Goal: Task Accomplishment & Management: Complete application form

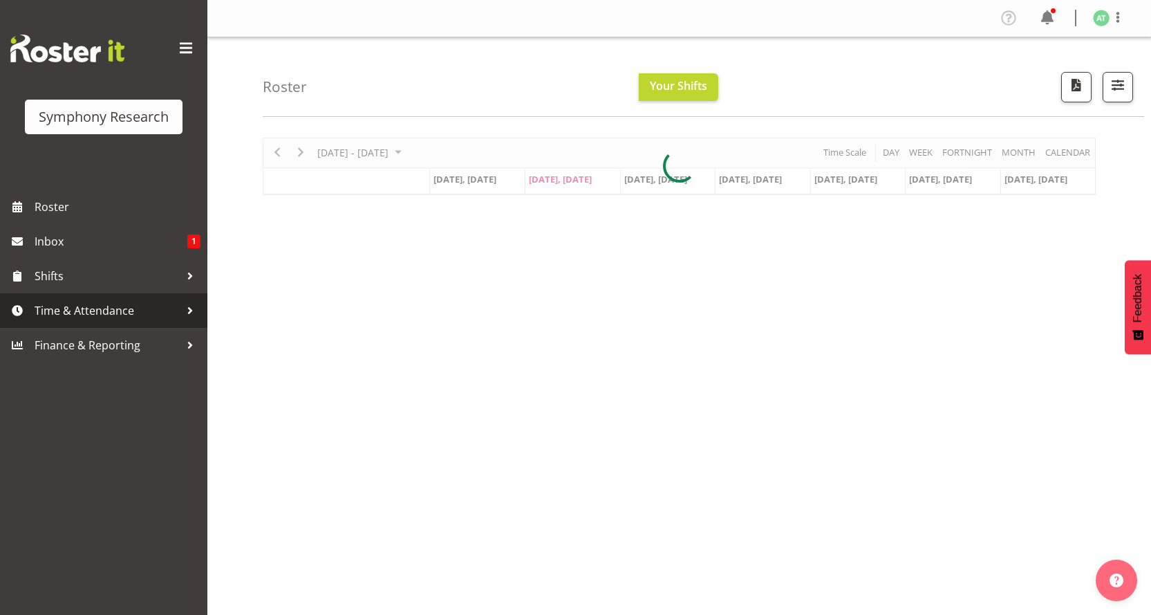
click at [131, 300] on span "Time & Attendance" at bounding box center [107, 310] width 145 height 21
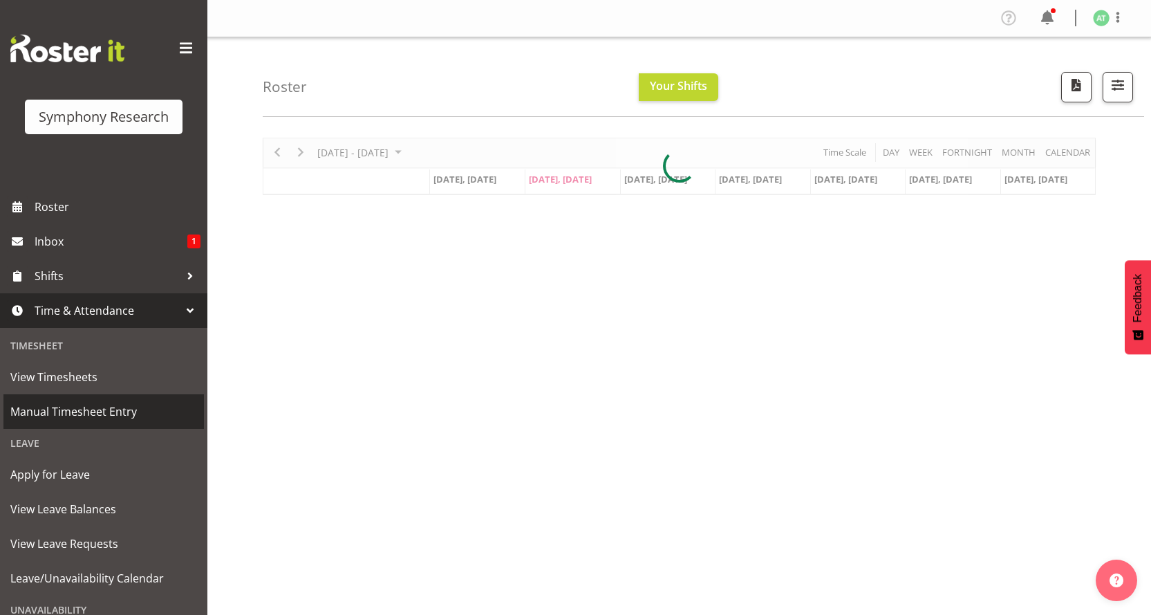
click at [116, 404] on span "Manual Timesheet Entry" at bounding box center [103, 411] width 187 height 21
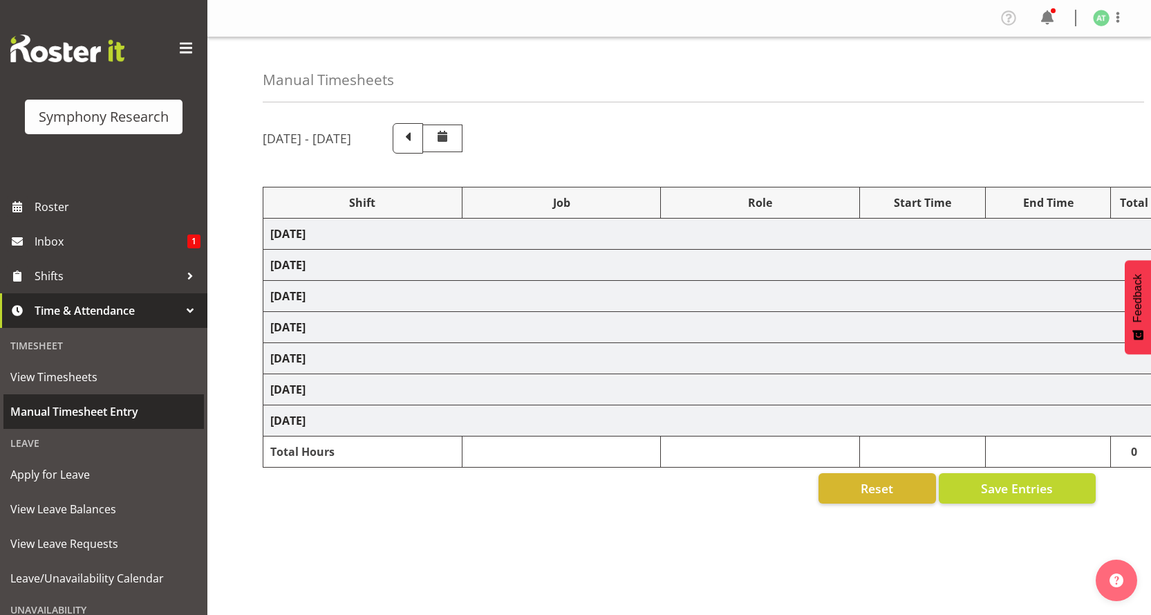
select select "26078"
select select "760"
select select "26078"
select select
select select "47"
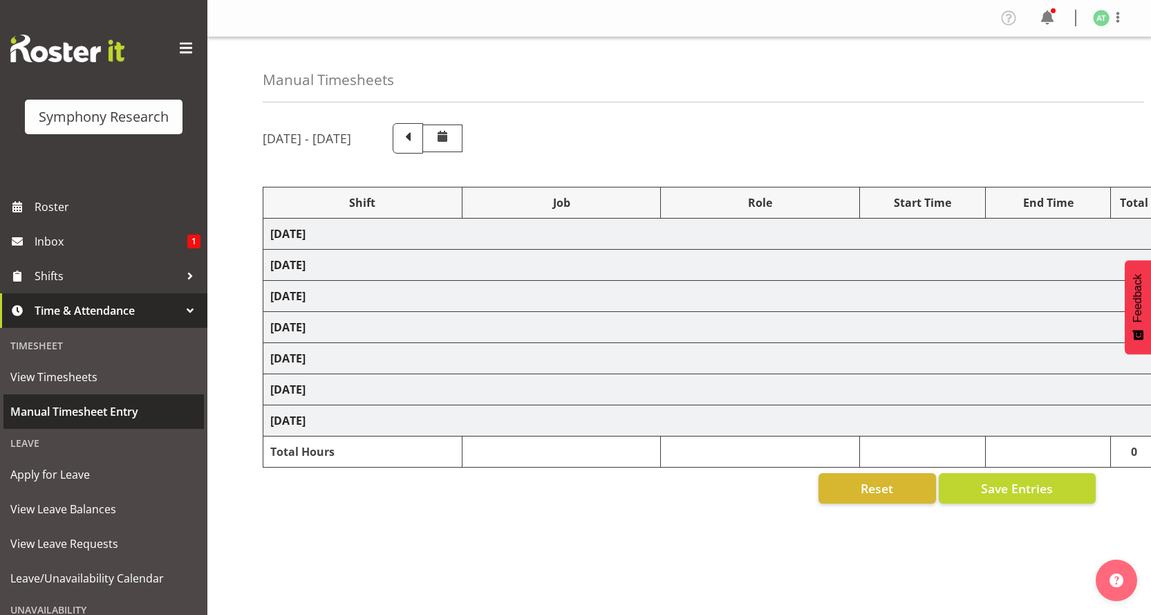
select select "26078"
select select "10499"
select select "47"
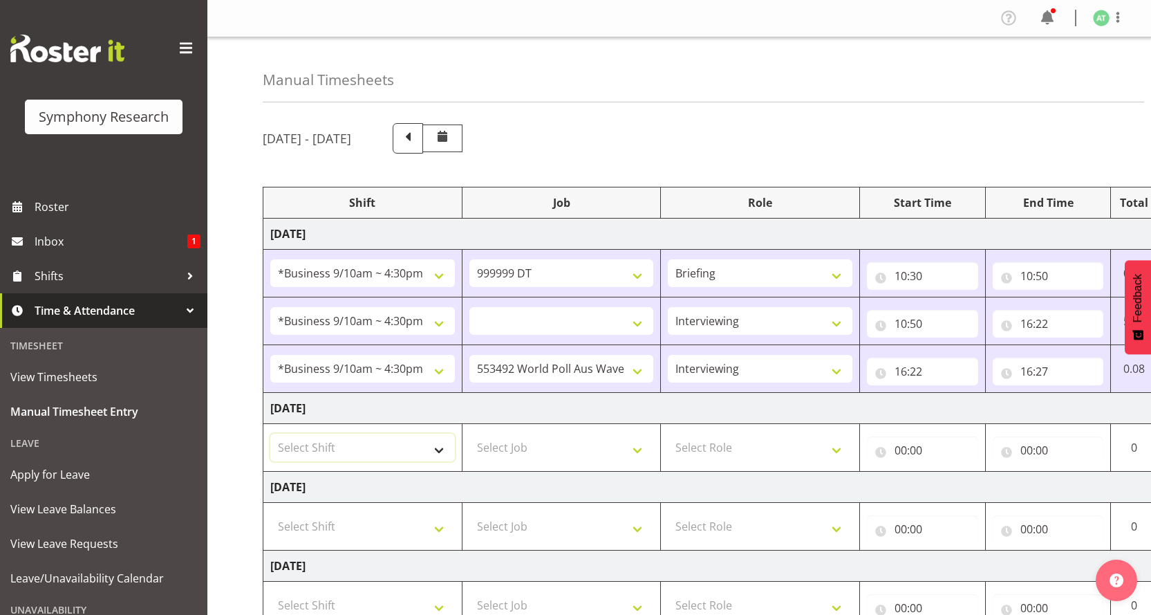
click at [444, 433] on select "Select Shift !!Weekend Residential (Roster IT Shift Label) *Business 9/10am ~ 4…" at bounding box center [362, 447] width 185 height 28
select select "26078"
click at [270, 433] on select "Select Shift !!Weekend Residential (Roster IT Shift Label) *Business 9/10am ~ 4…" at bounding box center [362, 447] width 185 height 28
select select
click at [648, 433] on select "Select Job 550060 IF Admin 553492 World Poll Aus Wave 2 Main 2025 553493 World …" at bounding box center [561, 447] width 185 height 28
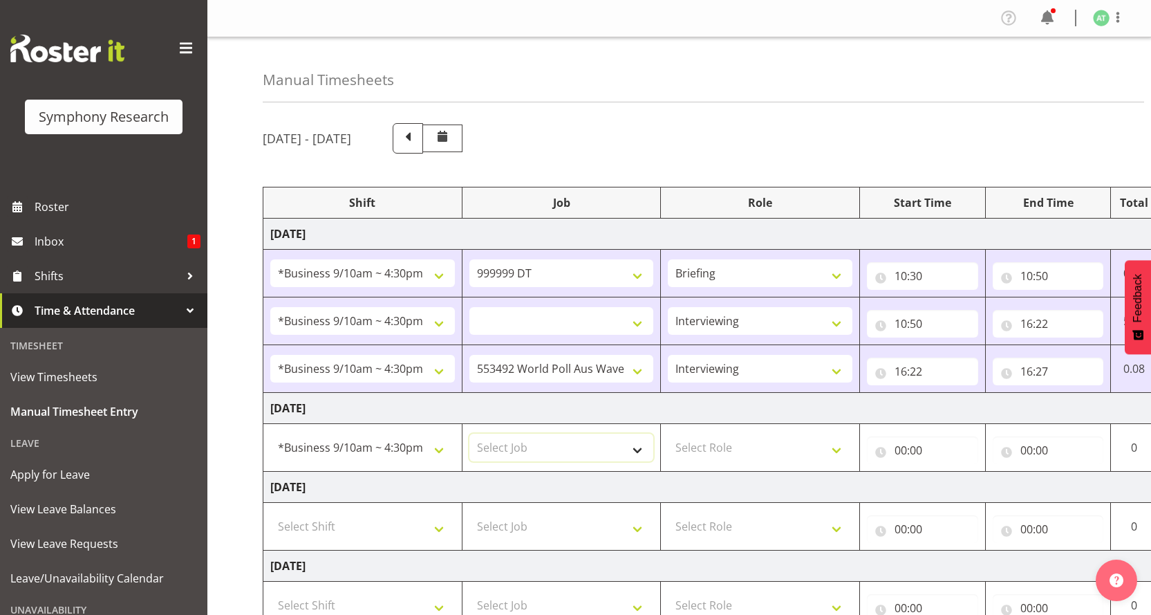
select select "10527"
click at [469, 433] on select "Select Job 550060 IF Admin 553492 World Poll Aus Wave 2 Main 2025 553493 World …" at bounding box center [561, 447] width 185 height 28
click at [643, 307] on select "550060 IF Admin 553492 World Poll Aus Wave 2 Main 2025 553493 World Poll NZ Wav…" at bounding box center [561, 321] width 185 height 28
select select "10733"
click at [469, 307] on select "550060 IF Admin 553492 World Poll Aus Wave 2 Main 2025 553493 World Poll NZ Wav…" at bounding box center [561, 321] width 185 height 28
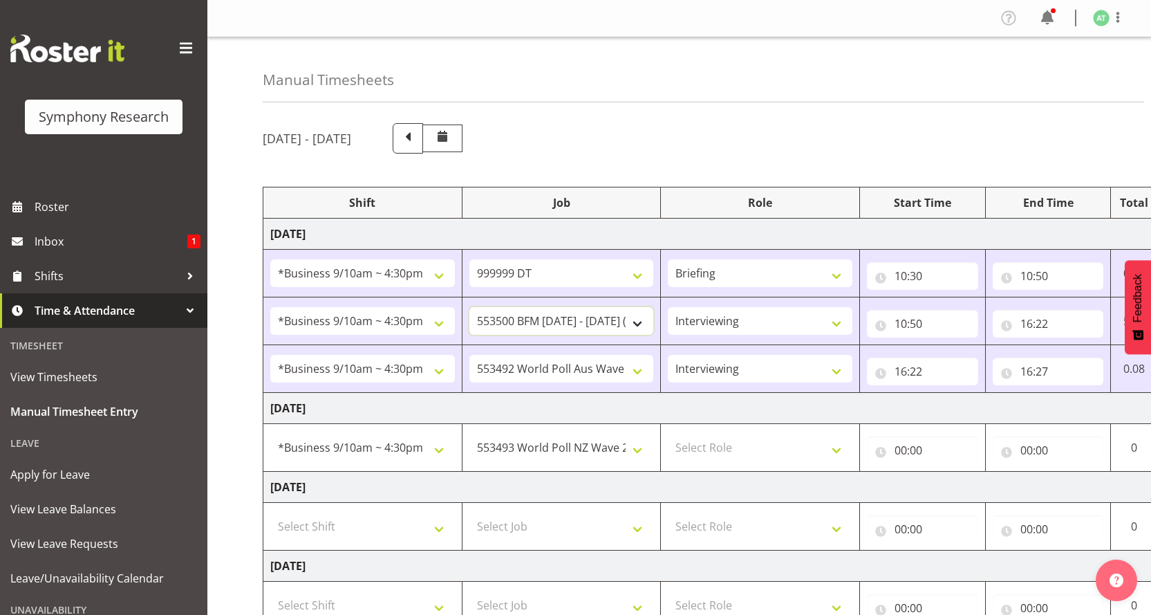
click at [637, 307] on select "550060 IF Admin 553492 World Poll Aus Wave 2 Main 2025 553493 World Poll NZ Wav…" at bounding box center [561, 321] width 185 height 28
click at [640, 307] on select "550060 IF Admin 553492 World Poll Aus Wave 2 Main 2025 553493 World Poll NZ Wav…" at bounding box center [561, 321] width 185 height 28
click at [642, 307] on select "550060 IF Admin 553492 World Poll Aus Wave 2 Main 2025 553493 World Poll NZ Wav…" at bounding box center [561, 321] width 185 height 28
click at [505, 307] on select "550060 IF Admin 553492 World Poll Aus Wave 2 Main 2025 553493 World Poll NZ Wav…" at bounding box center [561, 321] width 185 height 28
drag, startPoint x: 845, startPoint y: 384, endPoint x: 832, endPoint y: 388, distance: 13.8
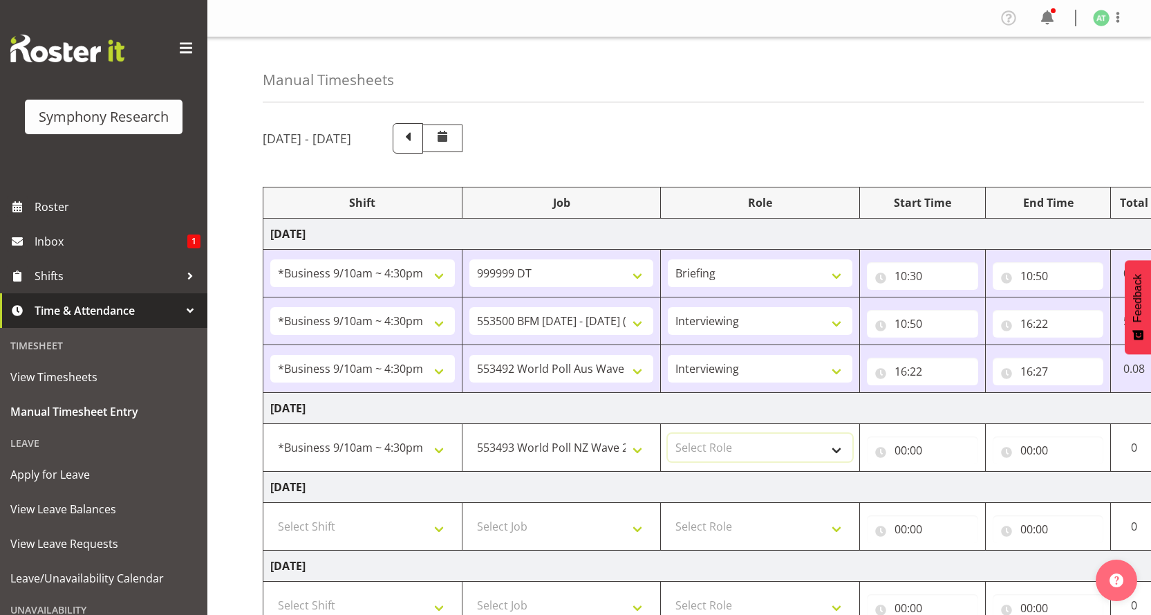
click at [845, 433] on select "Select Role Briefing Interviewing" at bounding box center [760, 447] width 185 height 28
select select "297"
click at [669, 433] on select "Select Role Briefing Interviewing" at bounding box center [760, 447] width 185 height 28
click at [901, 436] on input "00:00" at bounding box center [922, 450] width 111 height 28
click at [968, 472] on select "00 01 02 03 04 05 06 07 08 09 10 11 12 13 14 15 16 17 18 19 20 21 22 23" at bounding box center [961, 486] width 31 height 28
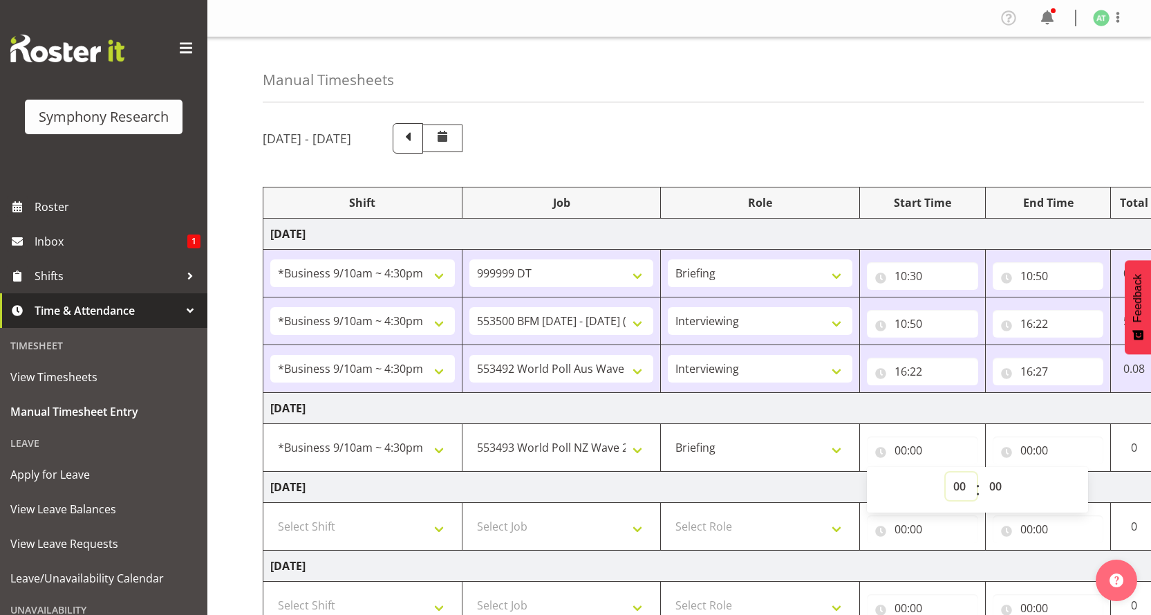
select select "10"
click at [956, 472] on select "00 01 02 03 04 05 06 07 08 09 10 11 12 13 14 15 16 17 18 19 20 21 22 23" at bounding box center [961, 486] width 31 height 28
type input "10:00"
click at [993, 472] on select "00 01 02 03 04 05 06 07 08 09 10 11 12 13 14 15 16 17 18 19 20 21 22 23 24 25 2…" at bounding box center [997, 486] width 31 height 28
select select "30"
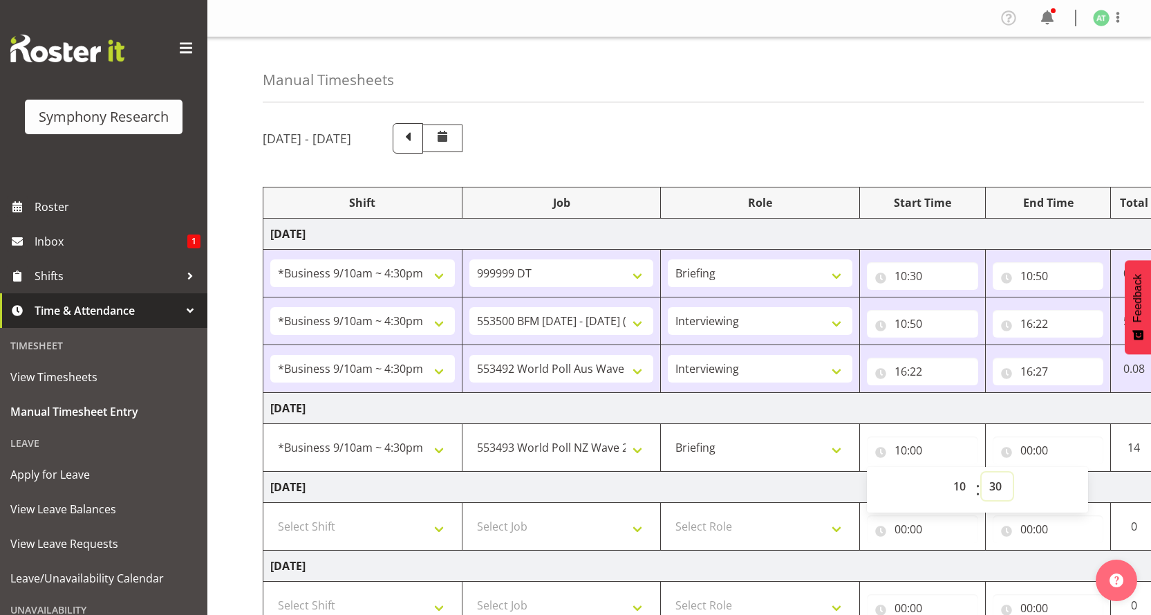
click at [983, 472] on select "00 01 02 03 04 05 06 07 08 09 10 11 12 13 14 15 16 17 18 19 20 21 22 23 24 25 2…" at bounding box center [997, 486] width 31 height 28
type input "10:30"
drag, startPoint x: 989, startPoint y: 358, endPoint x: 185, endPoint y: 363, distance: 804.6
click at [189, 363] on div "Symphony Research Roster Inbox 1 Shifts Time & Attendance Timesheet View Timesh…" at bounding box center [575, 471] width 1151 height 943
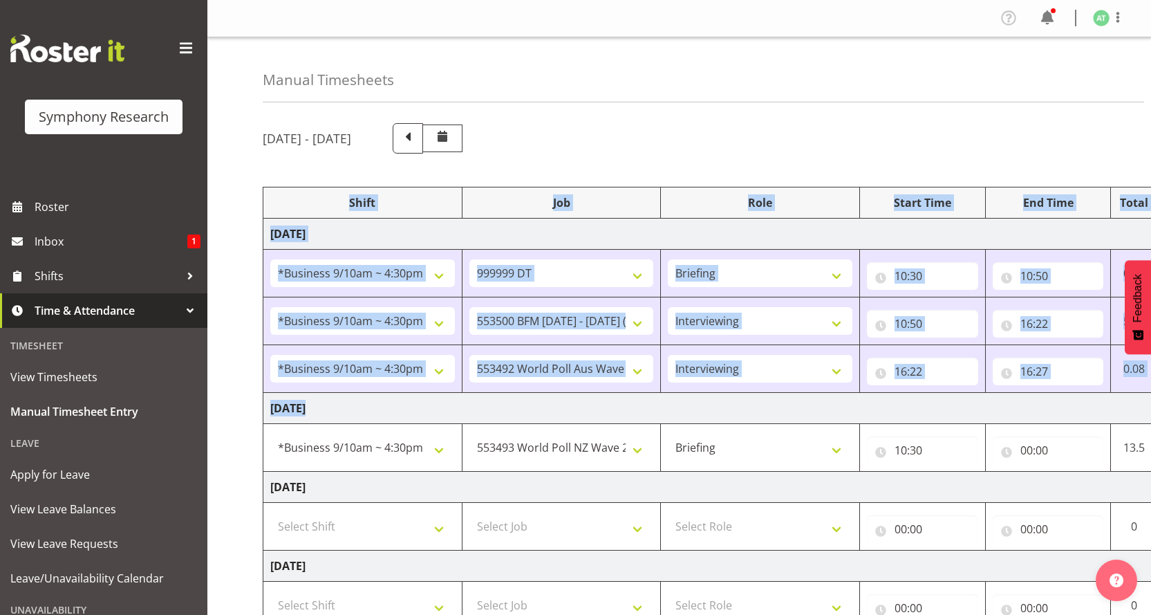
drag, startPoint x: 279, startPoint y: 404, endPoint x: 225, endPoint y: 379, distance: 59.4
click at [223, 398] on div "Manual Timesheets September 29th - October 5th 2025 Shift Job Role Start Time E…" at bounding box center [679, 490] width 944 height 906
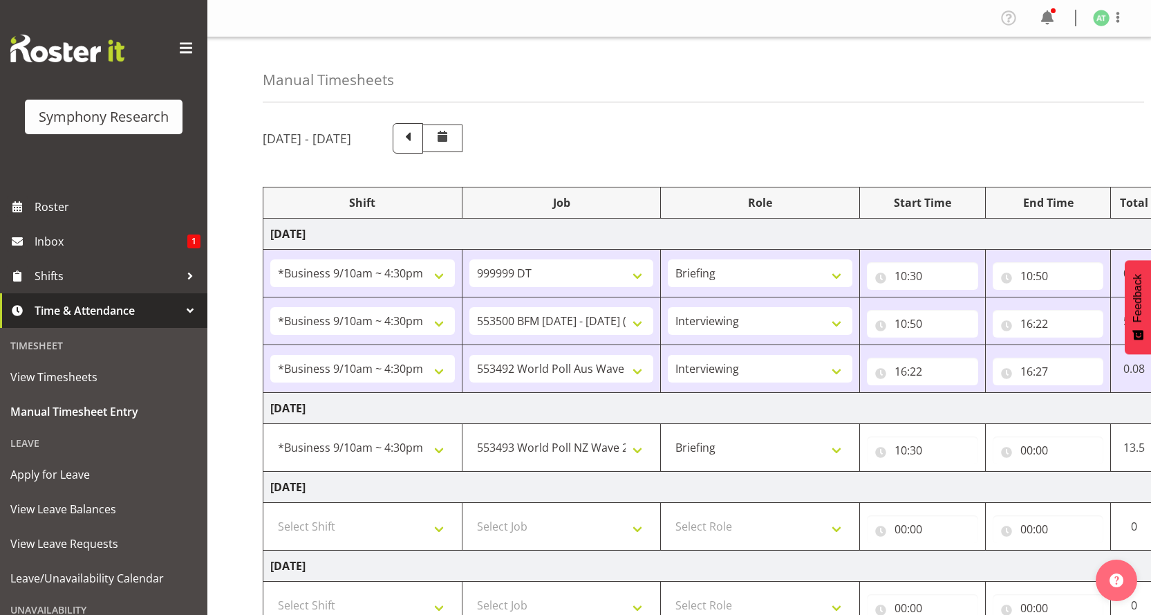
drag, startPoint x: 1117, startPoint y: 110, endPoint x: 718, endPoint y: 125, distance: 399.1
click at [719, 125] on div "September 29th - October 5th 2025 Shift Job Role Start Time End Time Total Mond…" at bounding box center [707, 528] width 888 height 830
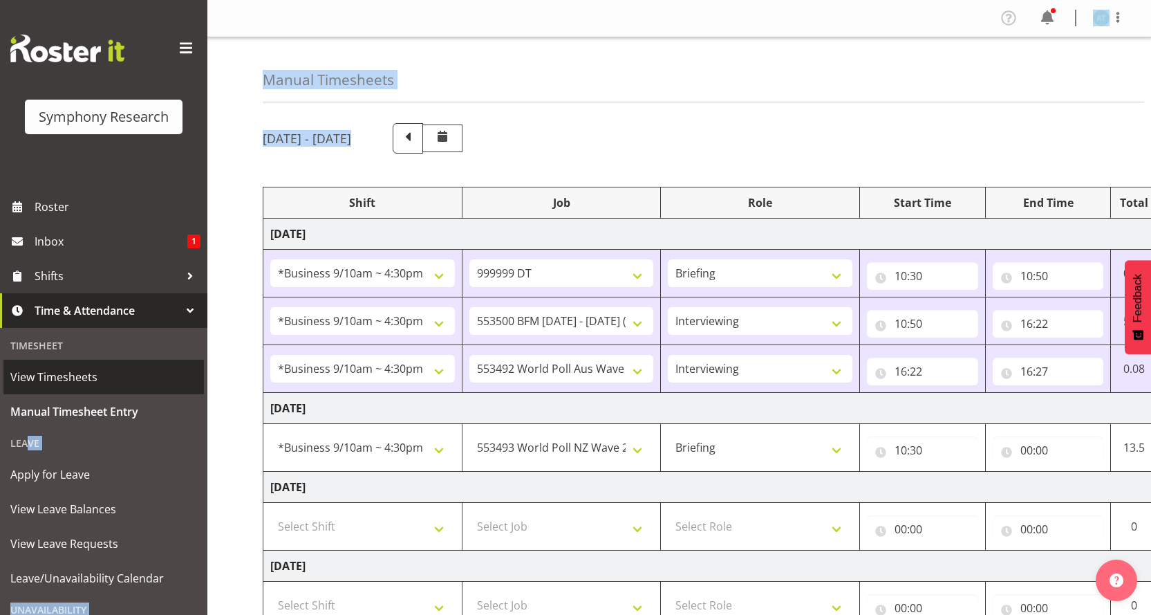
drag, startPoint x: 196, startPoint y: 373, endPoint x: 115, endPoint y: 369, distance: 80.3
click at [118, 373] on div "Symphony Research Roster Inbox 1 Shifts Time & Attendance Timesheet View Timesh…" at bounding box center [575, 471] width 1151 height 943
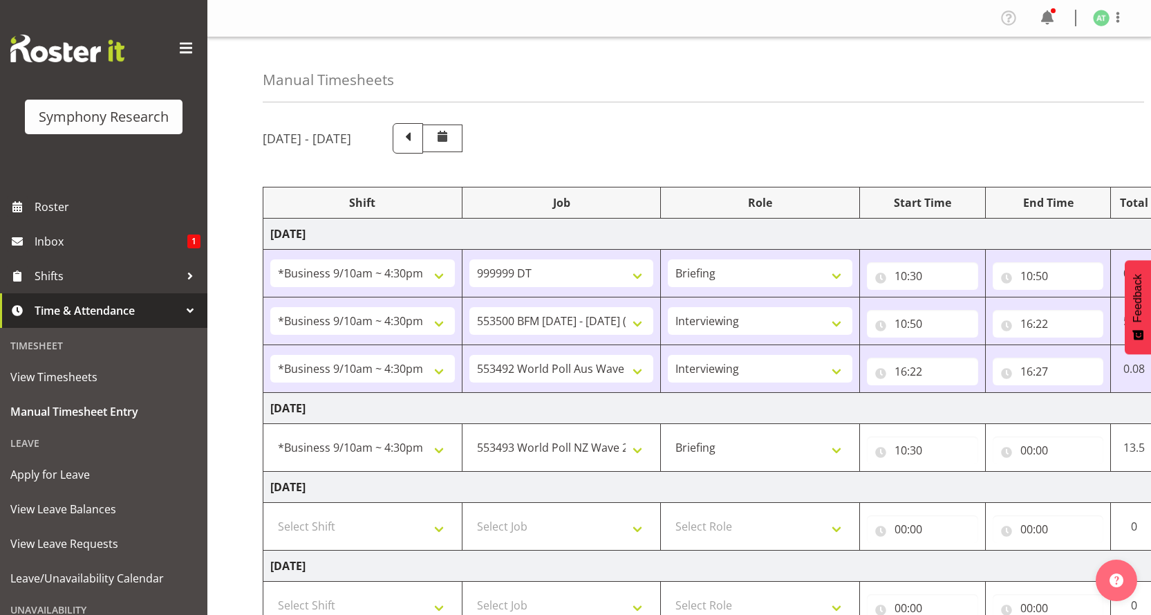
drag, startPoint x: 1064, startPoint y: 362, endPoint x: 334, endPoint y: 353, distance: 730.0
click at [363, 335] on tbody "Monday 29th September 2025 !!Weekend Residential (Roster IT Shift Label) *Busin…" at bounding box center [746, 557] width 967 height 678
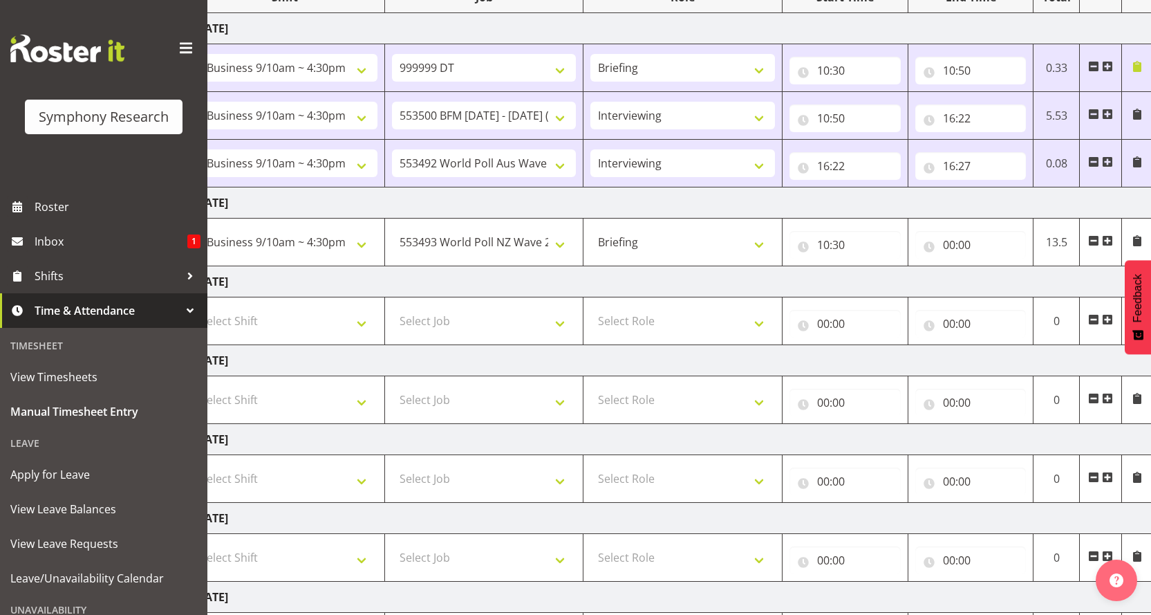
scroll to position [0, 79]
click at [1106, 235] on span at bounding box center [1105, 240] width 11 height 11
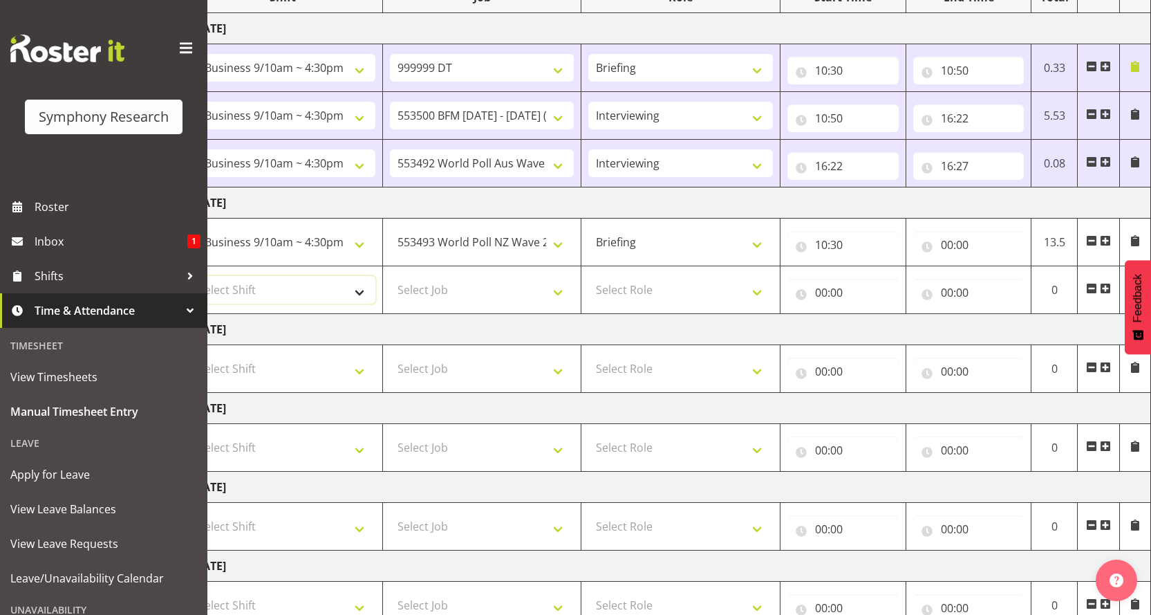
click at [360, 276] on select "Select Shift !!Weekend Residential (Roster IT Shift Label) *Business 9/10am ~ 4…" at bounding box center [283, 290] width 185 height 28
select select "26078"
click at [191, 276] on select "Select Shift !!Weekend Residential (Roster IT Shift Label) *Business 9/10am ~ 4…" at bounding box center [283, 290] width 185 height 28
click at [563, 276] on select "Select Job 550060 IF Admin 553492 World Poll Aus Wave 2 Main 2025 553493 World …" at bounding box center [482, 290] width 185 height 28
select select "10733"
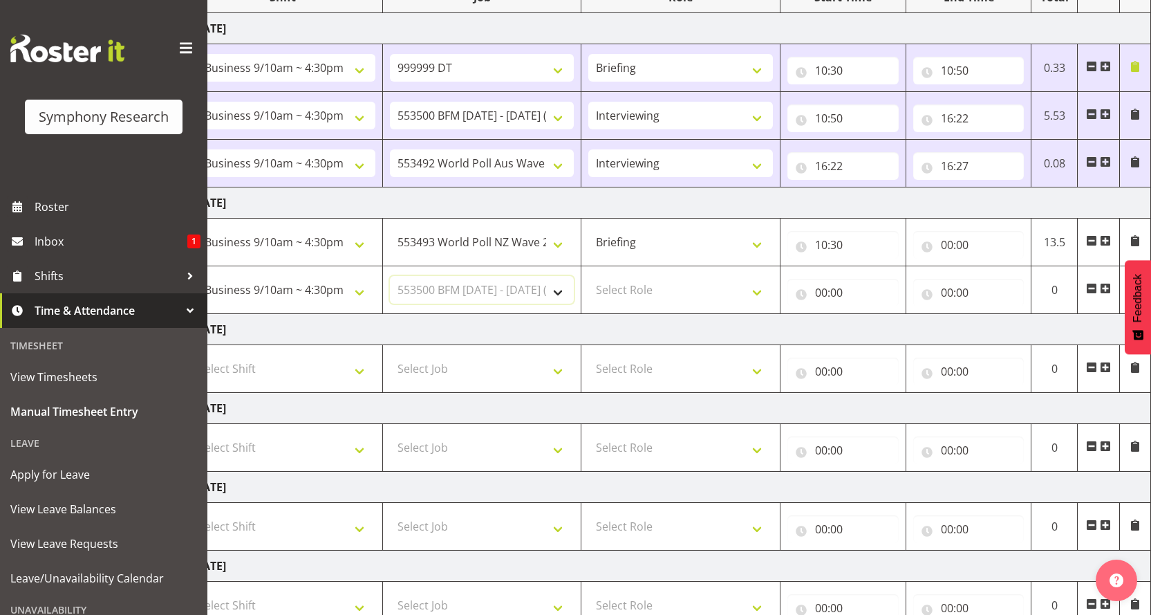
click at [390, 276] on select "Select Job 550060 IF Admin 553492 World Poll Aus Wave 2 Main 2025 553493 World …" at bounding box center [482, 290] width 185 height 28
click at [563, 228] on select "550060 IF Admin 553492 World Poll Aus Wave 2 Main 2025 553493 World Poll NZ Wav…" at bounding box center [482, 242] width 185 height 28
select select "10733"
click at [390, 228] on select "550060 IF Admin 553492 World Poll Aus Wave 2 Main 2025 553493 World Poll NZ Wav…" at bounding box center [482, 242] width 185 height 28
click at [561, 276] on select "550060 IF Admin 553492 World Poll Aus Wave 2 Main 2025 553493 World Poll NZ Wav…" at bounding box center [482, 290] width 185 height 28
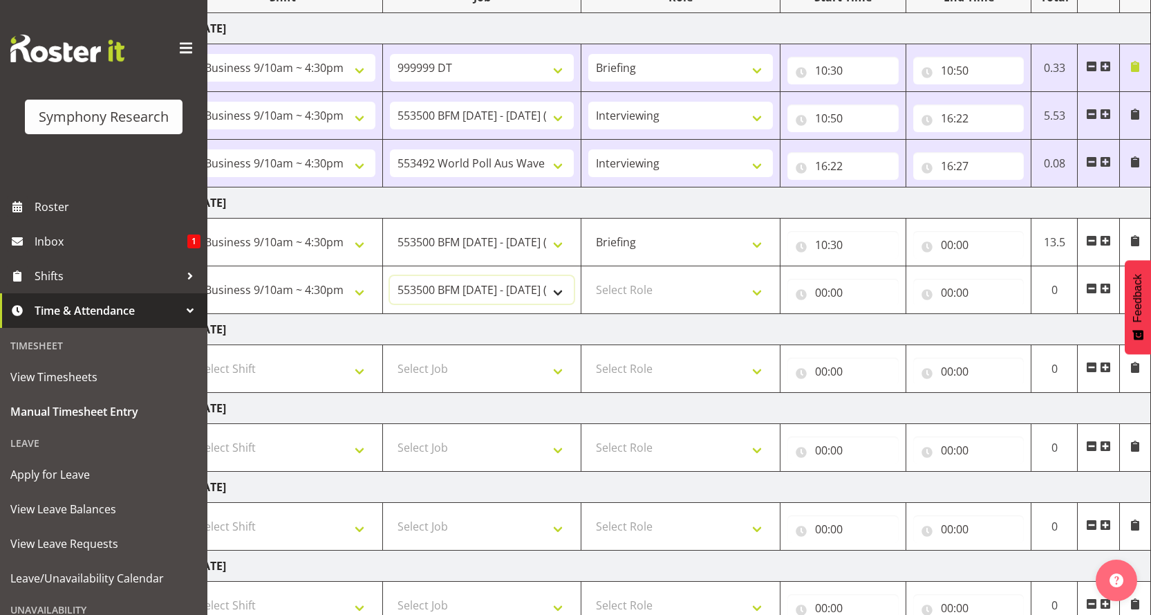
select select "10527"
click at [390, 276] on select "550060 IF Admin 553492 World Poll Aus Wave 2 Main 2025 553493 World Poll NZ Wav…" at bounding box center [482, 290] width 185 height 28
click at [761, 276] on select "Select Role Briefing Interviewing" at bounding box center [680, 290] width 185 height 28
select select "47"
click at [590, 276] on select "Select Role Briefing Interviewing" at bounding box center [680, 290] width 185 height 28
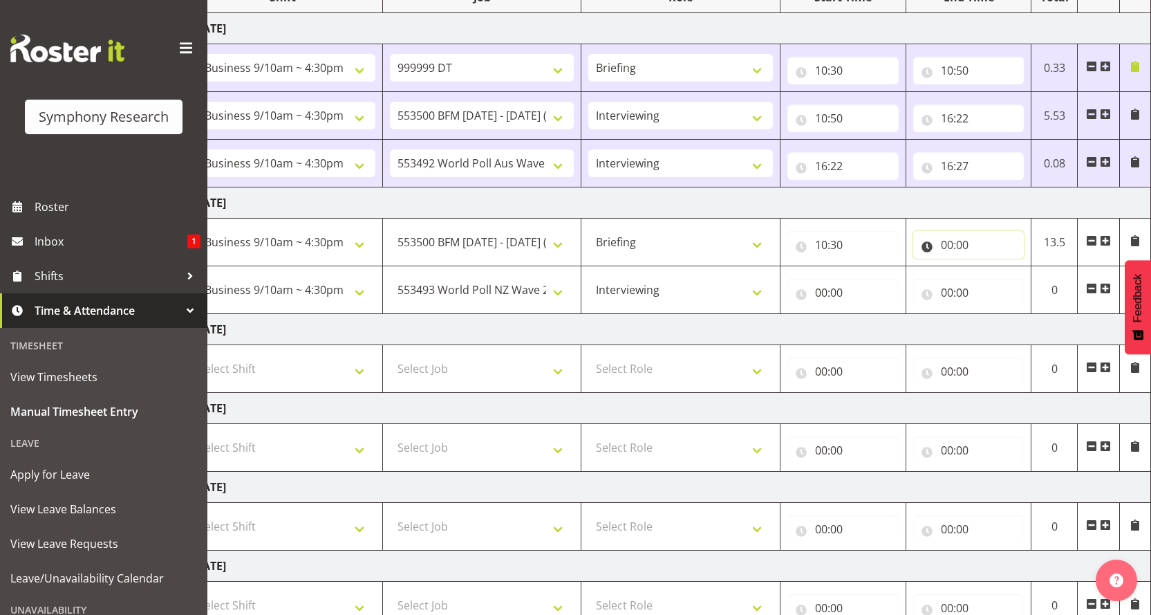
click at [941, 231] on input "00:00" at bounding box center [968, 245] width 111 height 28
click at [1014, 267] on select "00 01 02 03 04 05 06 07 08 09 10 11 12 13 14 15 16 17 18 19 20 21 22 23" at bounding box center [1007, 281] width 31 height 28
select select "10"
click at [1002, 267] on select "00 01 02 03 04 05 06 07 08 09 10 11 12 13 14 15 16 17 18 19 20 21 22 23" at bounding box center [1007, 281] width 31 height 28
type input "10:00"
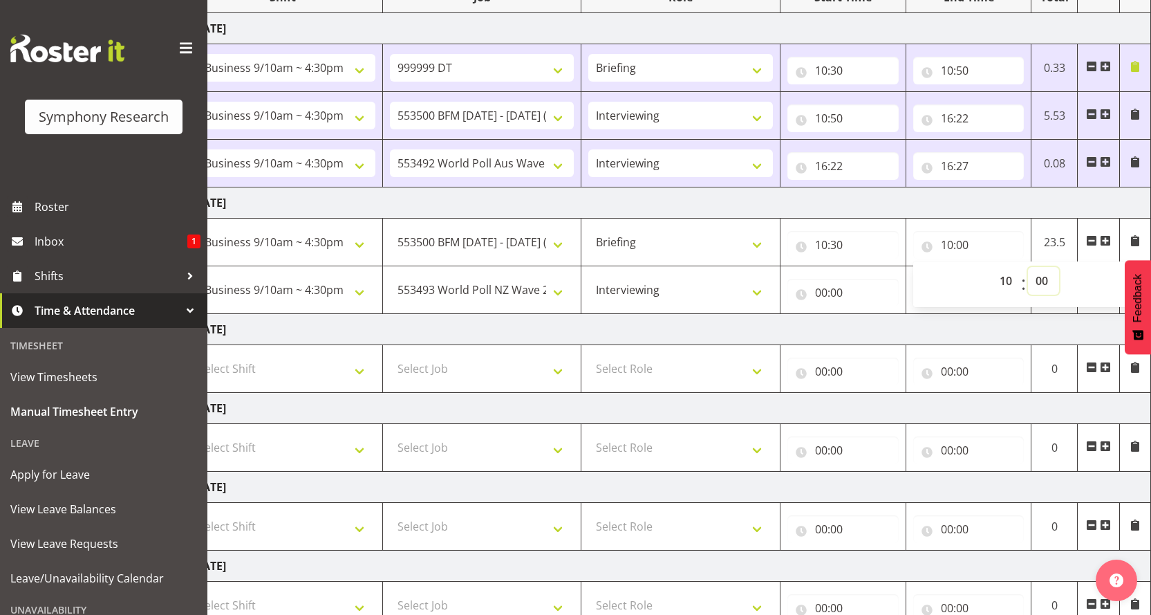
click at [1040, 267] on select "00 01 02 03 04 05 06 07 08 09 10 11 12 13 14 15 16 17 18 19 20 21 22 23 24 25 2…" at bounding box center [1043, 281] width 31 height 28
select select "35"
click at [1028, 267] on select "00 01 02 03 04 05 06 07 08 09 10 11 12 13 14 15 16 17 18 19 20 21 22 23 24 25 2…" at bounding box center [1043, 281] width 31 height 28
type input "10:35"
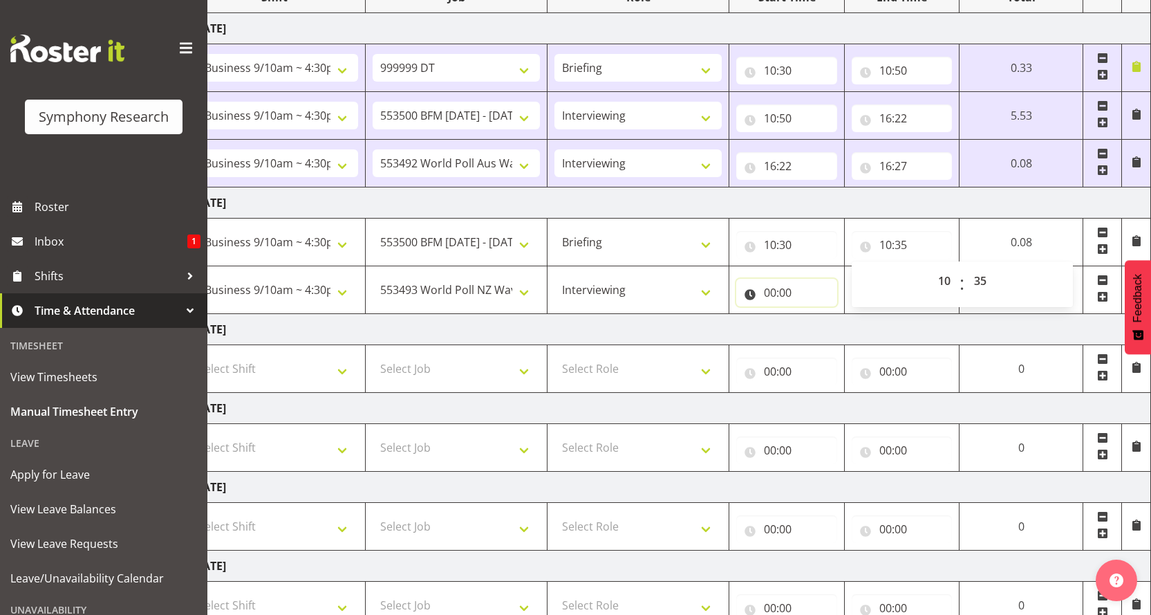
click at [776, 279] on input "00:00" at bounding box center [786, 293] width 101 height 28
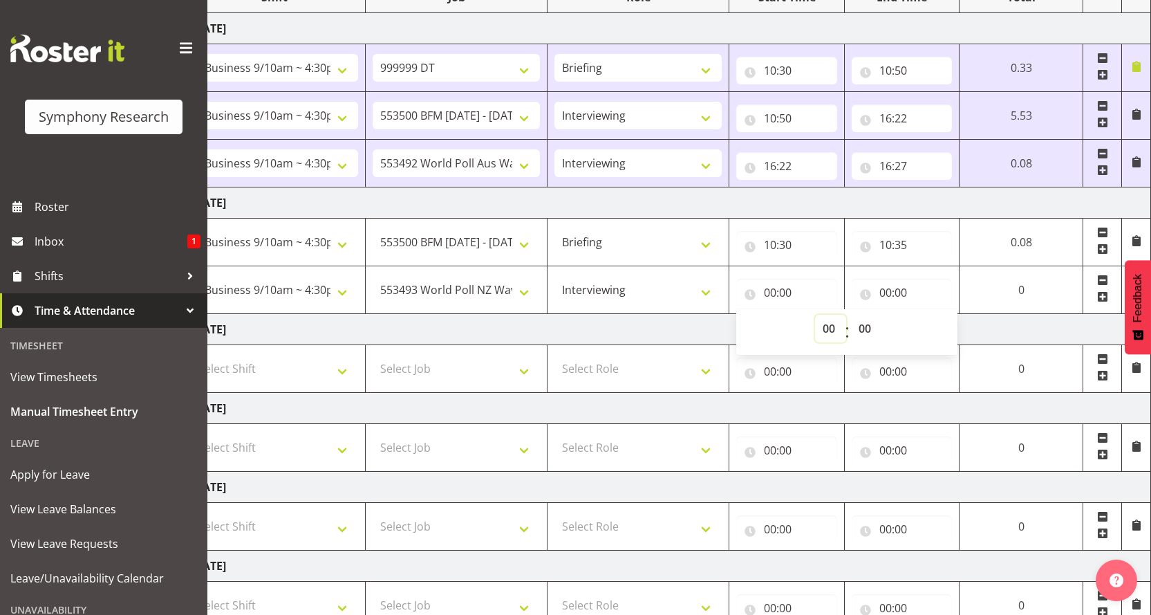
click at [846, 315] on select "00 01 02 03 04 05 06 07 08 09 10 11 12 13 14 15 16 17 18 19 20 21 22 23" at bounding box center [830, 329] width 31 height 28
select select "10"
click at [846, 315] on select "00 01 02 03 04 05 06 07 08 09 10 11 12 13 14 15 16 17 18 19 20 21 22 23" at bounding box center [830, 329] width 31 height 28
type input "10:00"
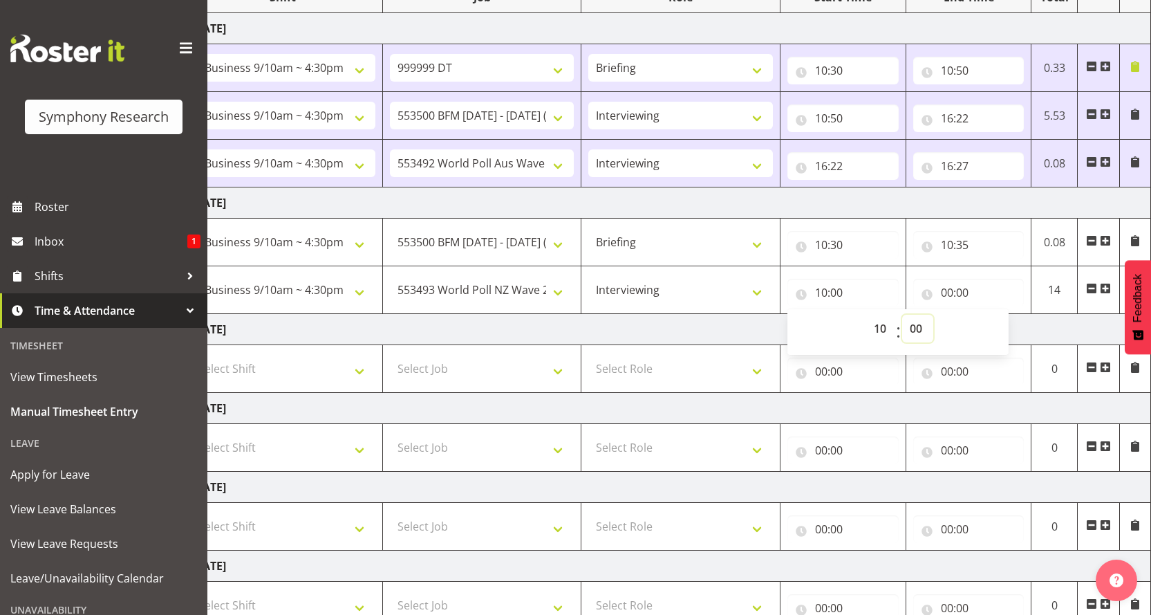
click at [911, 315] on select "00 01 02 03 04 05 06 07 08 09 10 11 12 13 14 15 16 17 18 19 20 21 22 23 24 25 2…" at bounding box center [917, 329] width 31 height 28
select select "35"
click at [903, 315] on select "00 01 02 03 04 05 06 07 08 09 10 11 12 13 14 15 16 17 18 19 20 21 22 23 24 25 2…" at bounding box center [917, 329] width 31 height 28
type input "10:35"
click at [947, 279] on input "00:00" at bounding box center [968, 293] width 111 height 28
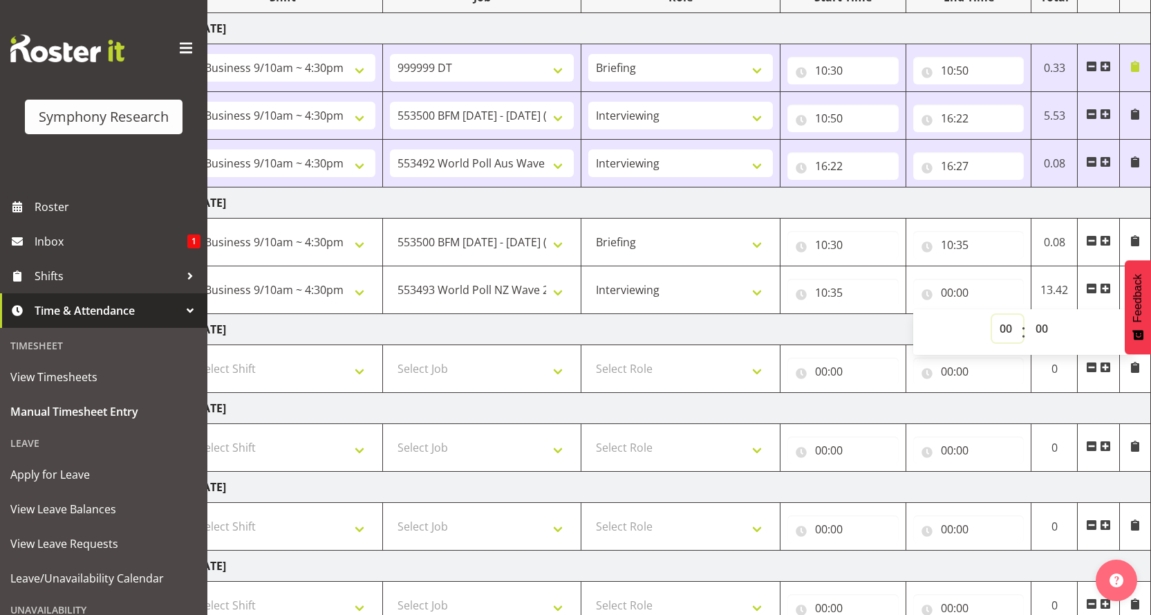
click at [1017, 315] on select "00 01 02 03 04 05 06 07 08 09 10 11 12 13 14 15 16 17 18 19 20 21 22 23" at bounding box center [1007, 329] width 31 height 28
select select "10"
click at [1002, 315] on select "00 01 02 03 04 05 06 07 08 09 10 11 12 13 14 15 16 17 18 19 20 21 22 23" at bounding box center [1007, 329] width 31 height 28
type input "10:00"
click at [1040, 315] on select "00 01 02 03 04 05 06 07 08 09 10 11 12 13 14 15 16 17 18 19 20 21 22 23 24 25 2…" at bounding box center [1043, 329] width 31 height 28
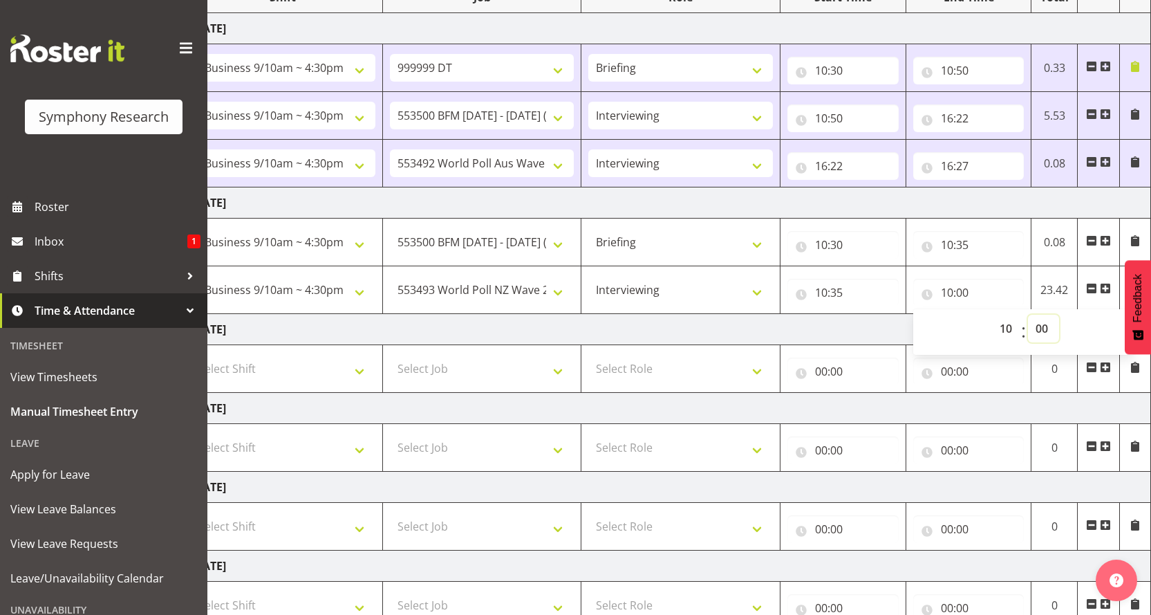
select select "50"
click at [1028, 315] on select "00 01 02 03 04 05 06 07 08 09 10 11 12 13 14 15 16 17 18 19 20 21 22 23 24 25 2…" at bounding box center [1043, 329] width 31 height 28
type input "10:50"
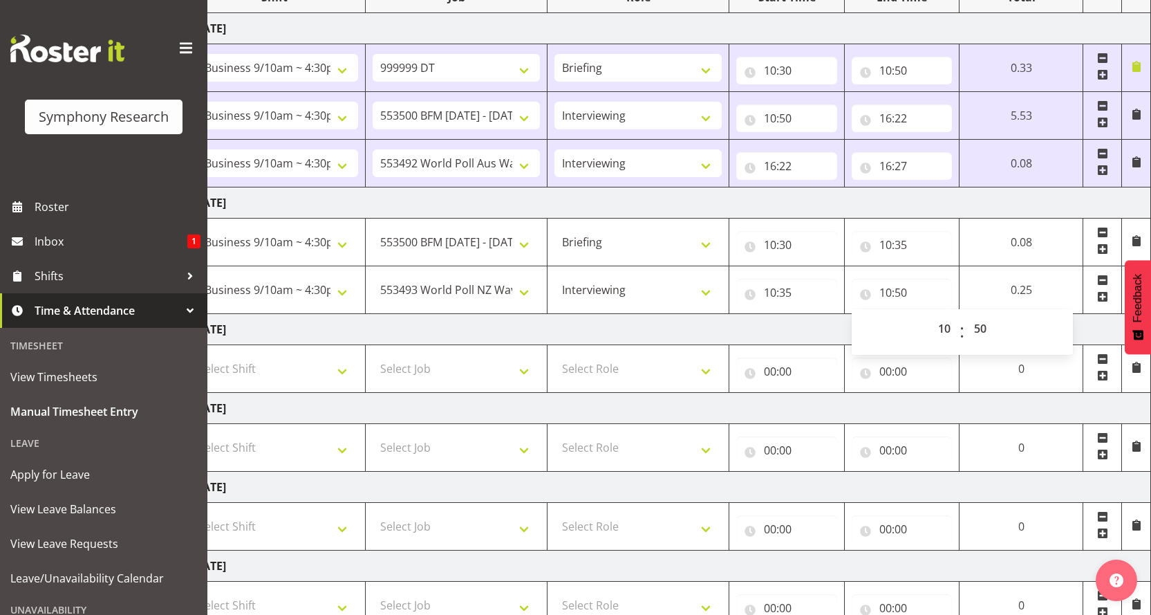
drag, startPoint x: 1105, startPoint y: 218, endPoint x: 953, endPoint y: 218, distance: 152.8
click at [1106, 291] on span at bounding box center [1102, 296] width 11 height 11
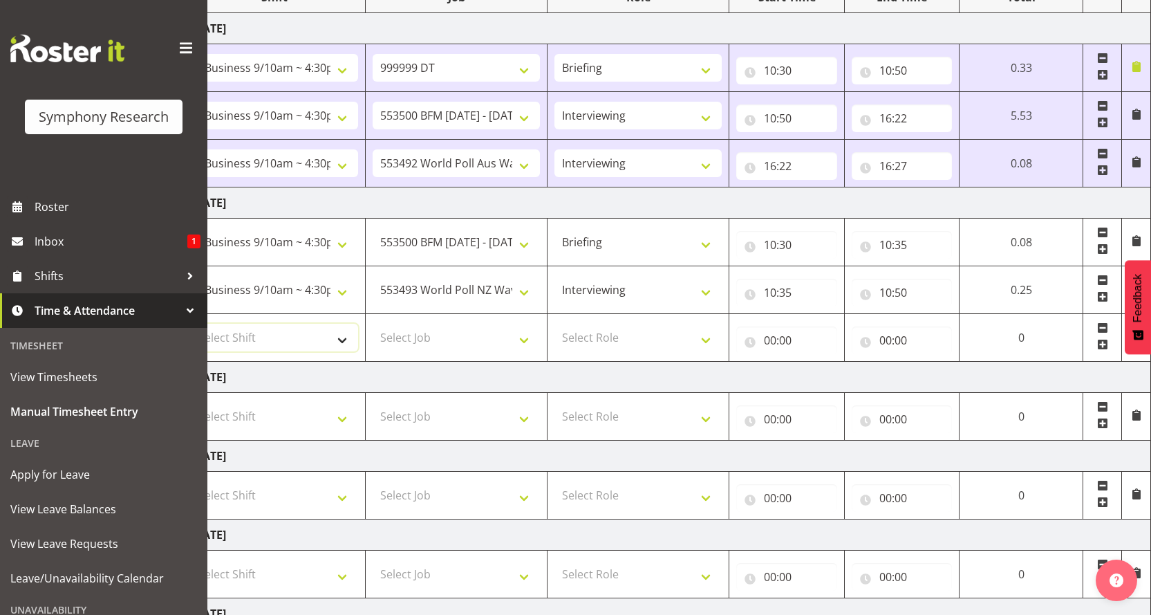
click at [353, 324] on select "Select Shift !!Weekend Residential (Roster IT Shift Label) *Business 9/10am ~ 4…" at bounding box center [274, 338] width 167 height 28
select select "26078"
click at [191, 324] on select "Select Shift !!Weekend Residential (Roster IT Shift Label) *Business 9/10am ~ 4…" at bounding box center [274, 338] width 167 height 28
click at [540, 324] on select "Select Job 550060 IF Admin 553492 World Poll Aus Wave 2 Main 2025 553493 World …" at bounding box center [456, 338] width 167 height 28
select select "10733"
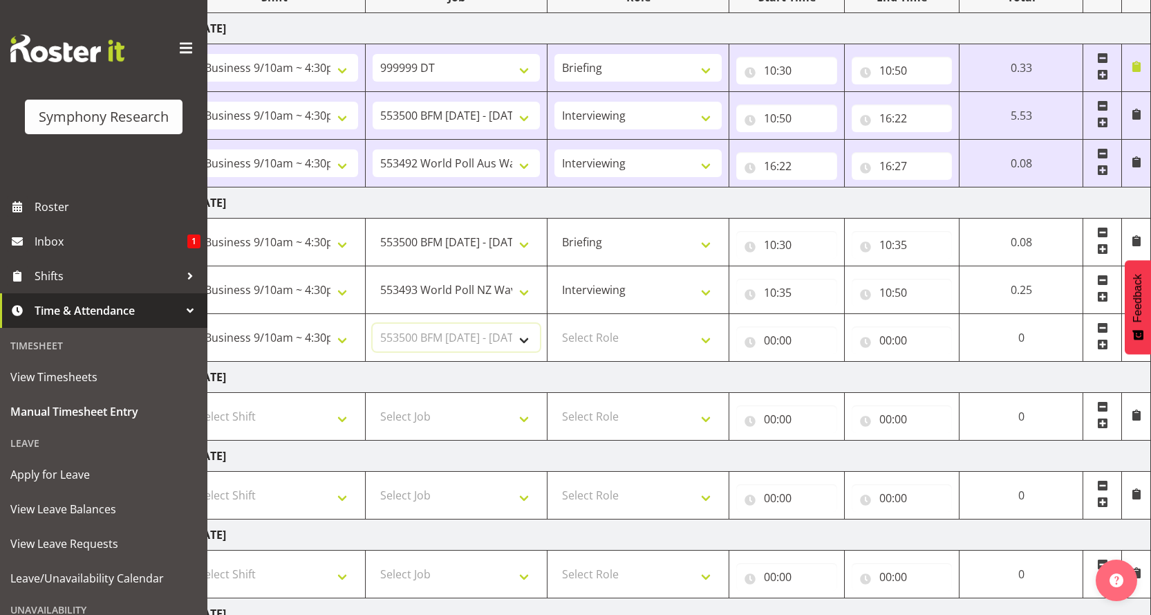
click at [378, 324] on select "Select Job 550060 IF Admin 553492 World Poll Aus Wave 2 Main 2025 553493 World …" at bounding box center [456, 338] width 167 height 28
drag, startPoint x: 724, startPoint y: 264, endPoint x: 714, endPoint y: 272, distance: 12.3
click at [722, 324] on select "Select Role Briefing Interviewing" at bounding box center [637, 338] width 167 height 28
select select "47"
click at [565, 324] on select "Select Role Briefing Interviewing" at bounding box center [637, 338] width 167 height 28
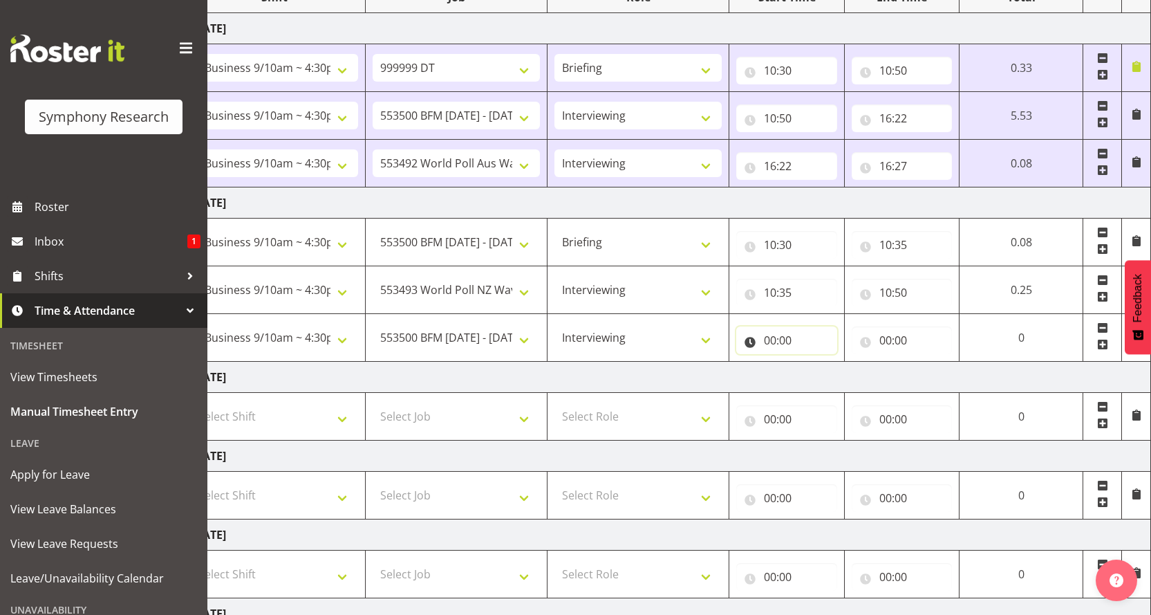
click at [786, 326] on input "00:00" at bounding box center [786, 340] width 101 height 28
drag, startPoint x: 852, startPoint y: 292, endPoint x: 836, endPoint y: 291, distance: 15.9
click at [846, 362] on select "00 01 02 03 04 05 06 07 08 09 10 11 12 13 14 15 16 17 18 19 20 21 22 23" at bounding box center [830, 376] width 31 height 28
select select "11"
click at [846, 362] on select "00 01 02 03 04 05 06 07 08 09 10 11 12 13 14 15 16 17 18 19 20 21 22 23" at bounding box center [830, 376] width 31 height 28
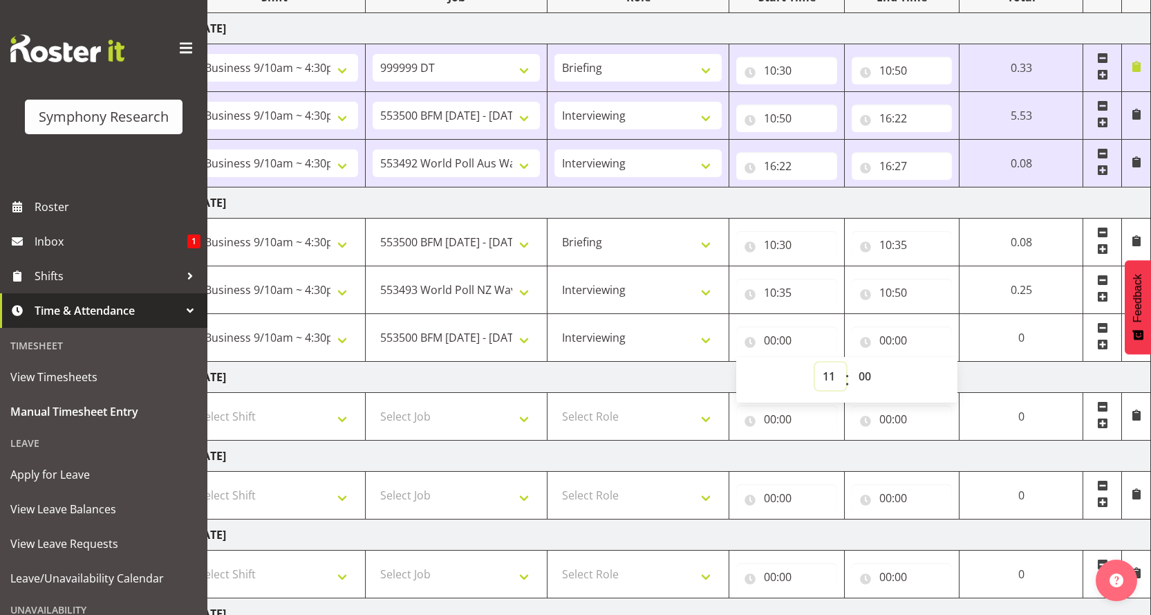
type input "11:00"
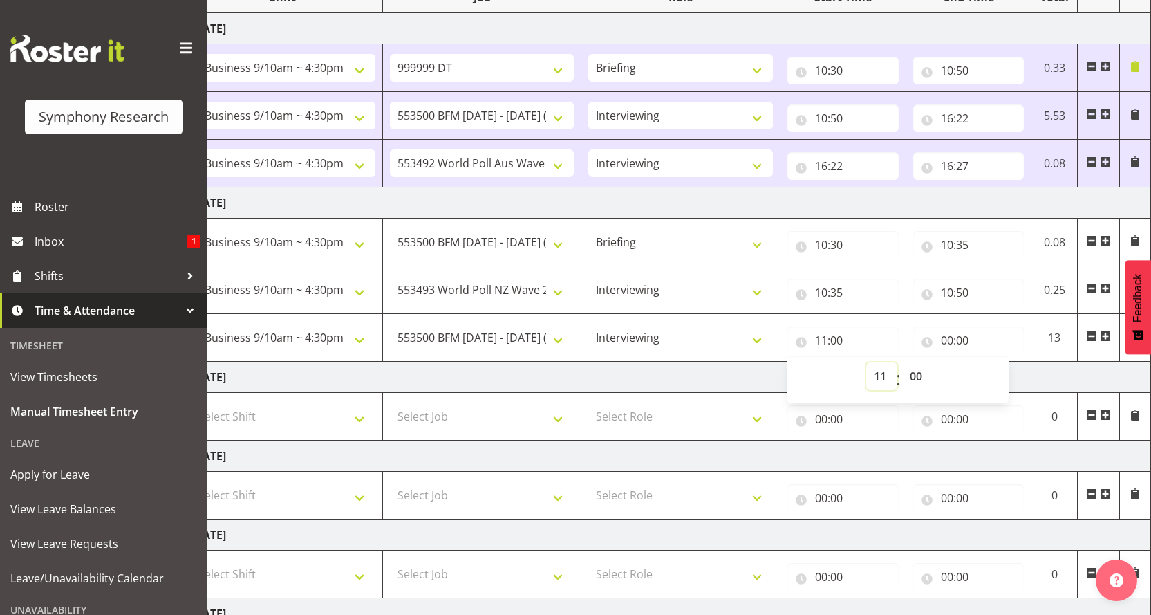
click at [885, 362] on select "00 01 02 03 04 05 06 07 08 09 10 11 12 13 14 15 16 17 18 19 20 21 22 23" at bounding box center [881, 376] width 31 height 28
select select "10"
click at [877, 362] on select "00 01 02 03 04 05 06 07 08 09 10 11 12 13 14 15 16 17 18 19 20 21 22 23" at bounding box center [881, 376] width 31 height 28
type input "10:00"
drag, startPoint x: 916, startPoint y: 292, endPoint x: 917, endPoint y: 285, distance: 7.0
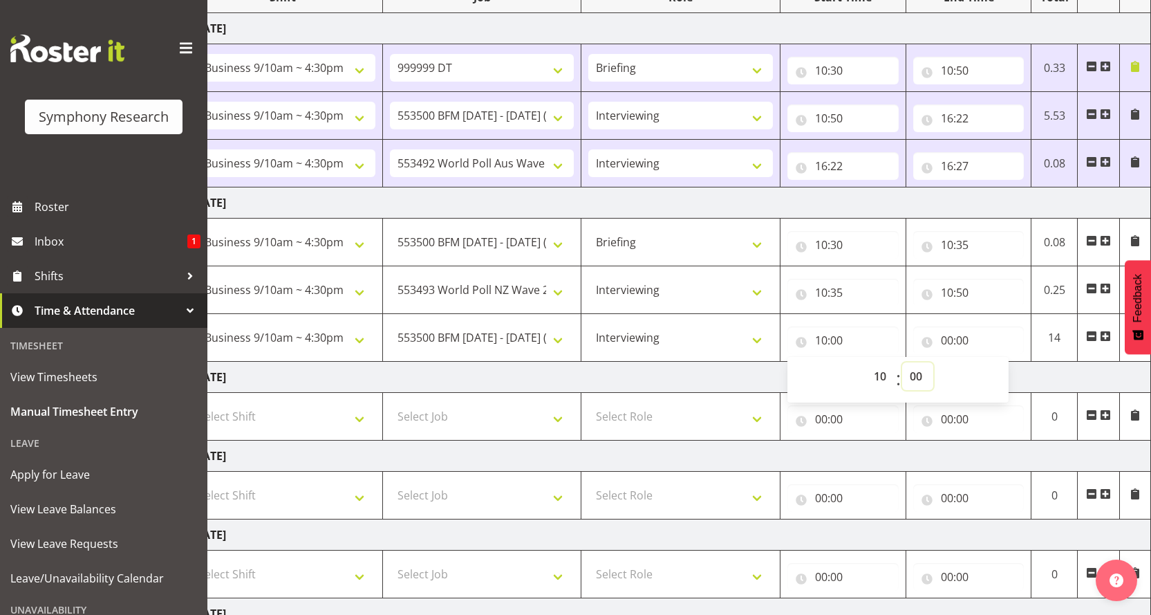
click at [916, 362] on select "00 01 02 03 04 05 06 07 08 09 10 11 12 13 14 15 16 17 18 19 20 21 22 23 24 25 2…" at bounding box center [917, 376] width 31 height 28
select select "50"
click at [903, 362] on select "00 01 02 03 04 05 06 07 08 09 10 11 12 13 14 15 16 17 18 19 20 21 22 23 24 25 2…" at bounding box center [917, 376] width 31 height 28
type input "10:50"
click at [943, 326] on input "00:00" at bounding box center [968, 340] width 111 height 28
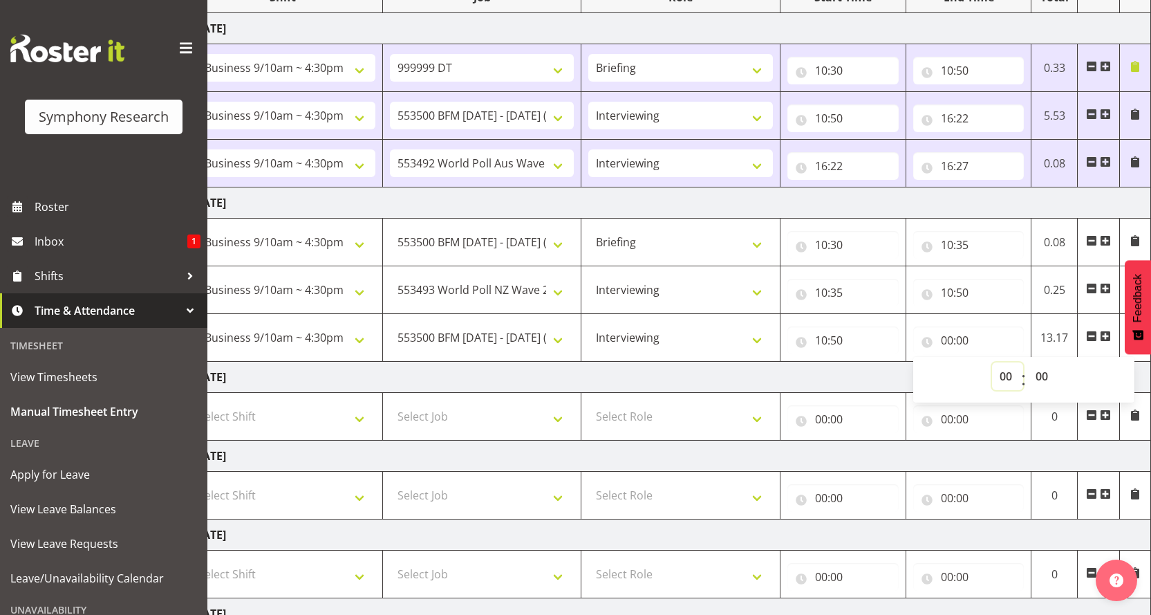
click at [1013, 362] on select "00 01 02 03 04 05 06 07 08 09 10 11 12 13 14 15 16 17 18 19 20 21 22 23" at bounding box center [1007, 376] width 31 height 28
select select "16"
click at [992, 362] on select "00 01 02 03 04 05 06 07 08 09 10 11 12 13 14 15 16 17 18 19 20 21 22 23" at bounding box center [1007, 376] width 31 height 28
type input "16:00"
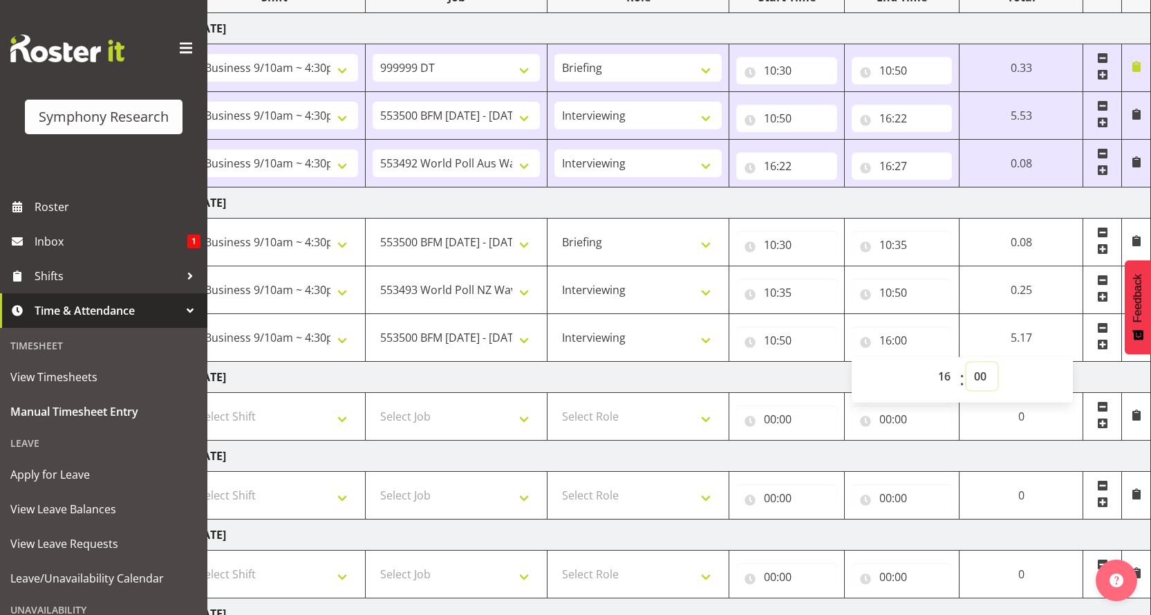
click at [997, 362] on select "00 01 02 03 04 05 06 07 08 09 10 11 12 13 14 15 16 17 18 19 20 21 22 23 24 25 2…" at bounding box center [981, 376] width 31 height 28
select select "24"
click at [997, 362] on select "00 01 02 03 04 05 06 07 08 09 10 11 12 13 14 15 16 17 18 19 20 21 22 23 24 25 2…" at bounding box center [981, 376] width 31 height 28
type input "16:24"
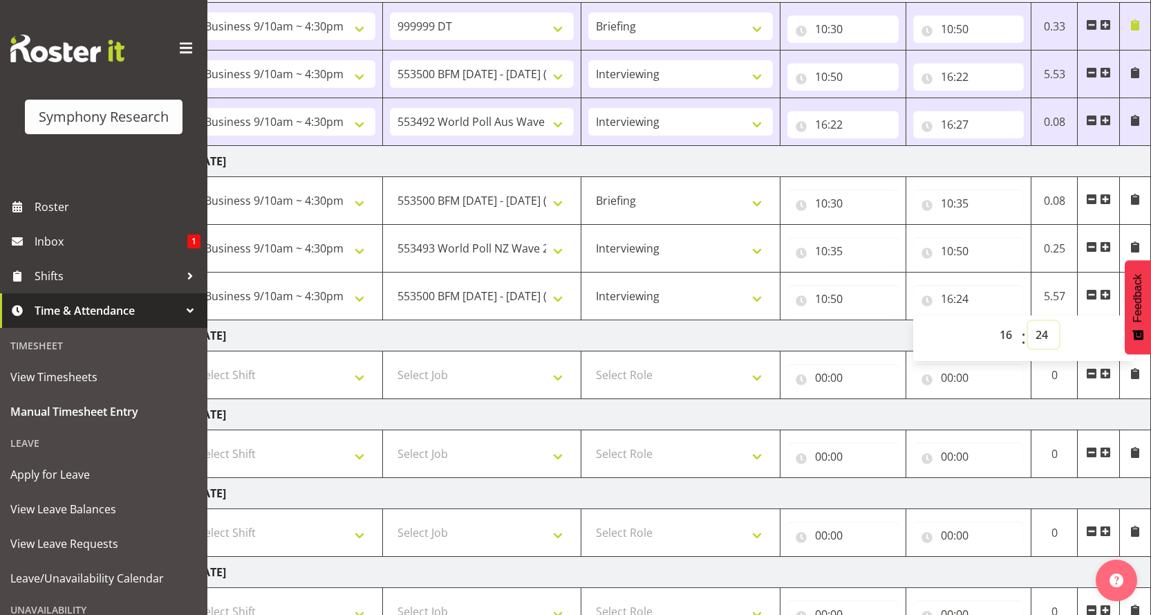
scroll to position [287, 0]
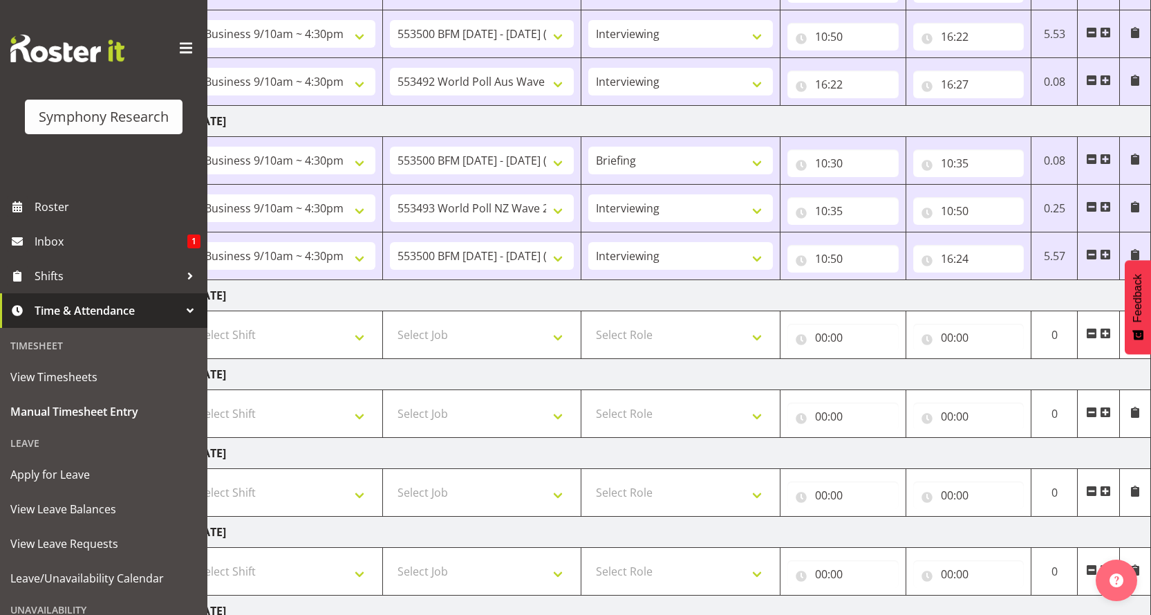
click at [72, 200] on span "Roster" at bounding box center [118, 206] width 166 height 21
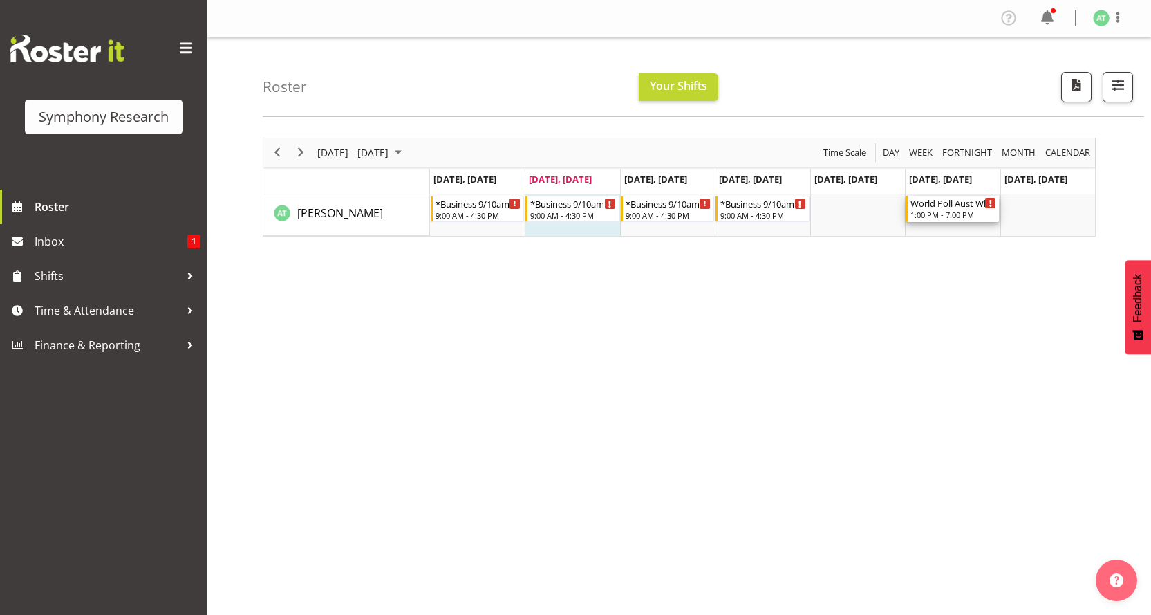
click at [936, 196] on div "World Poll Aust Wkend" at bounding box center [953, 203] width 86 height 14
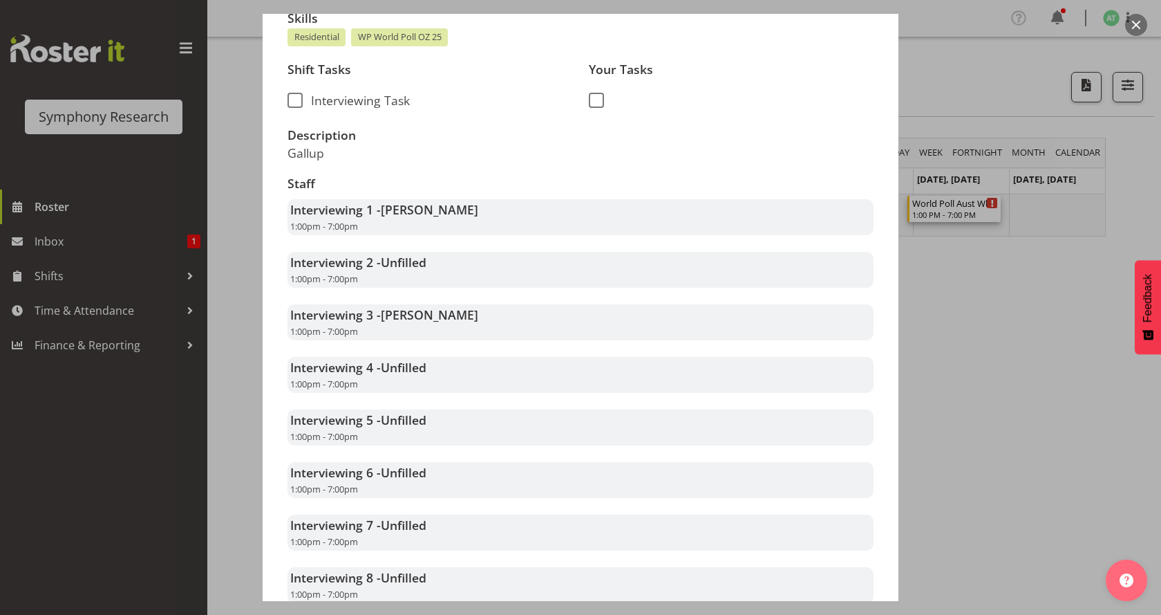
scroll to position [200, 0]
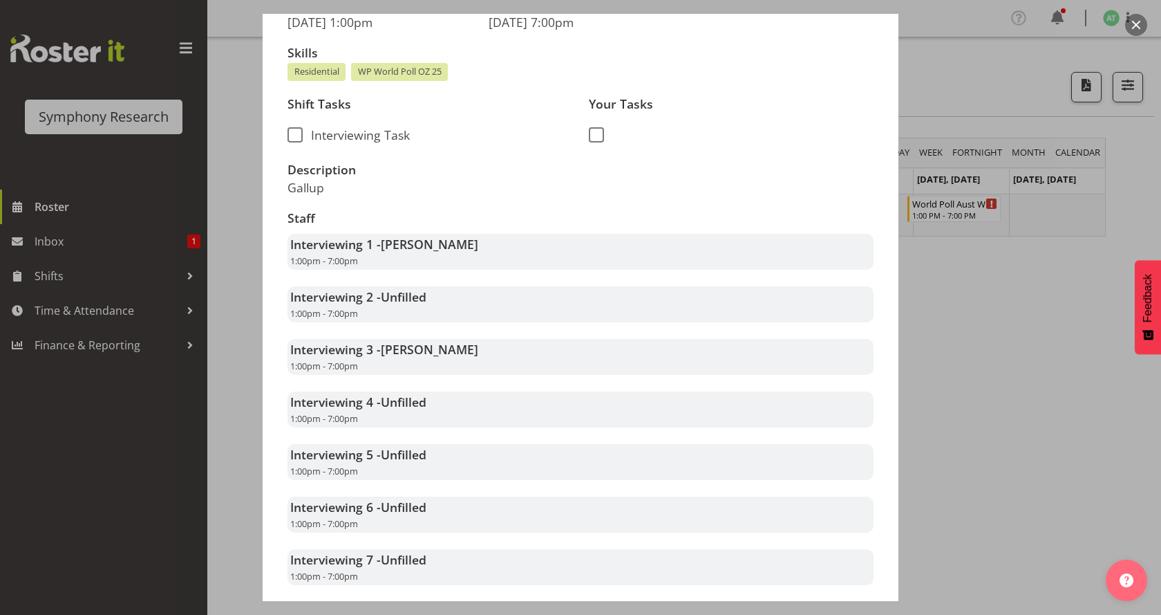
drag, startPoint x: 968, startPoint y: 291, endPoint x: 903, endPoint y: 279, distance: 66.0
click at [962, 288] on div at bounding box center [580, 307] width 1161 height 615
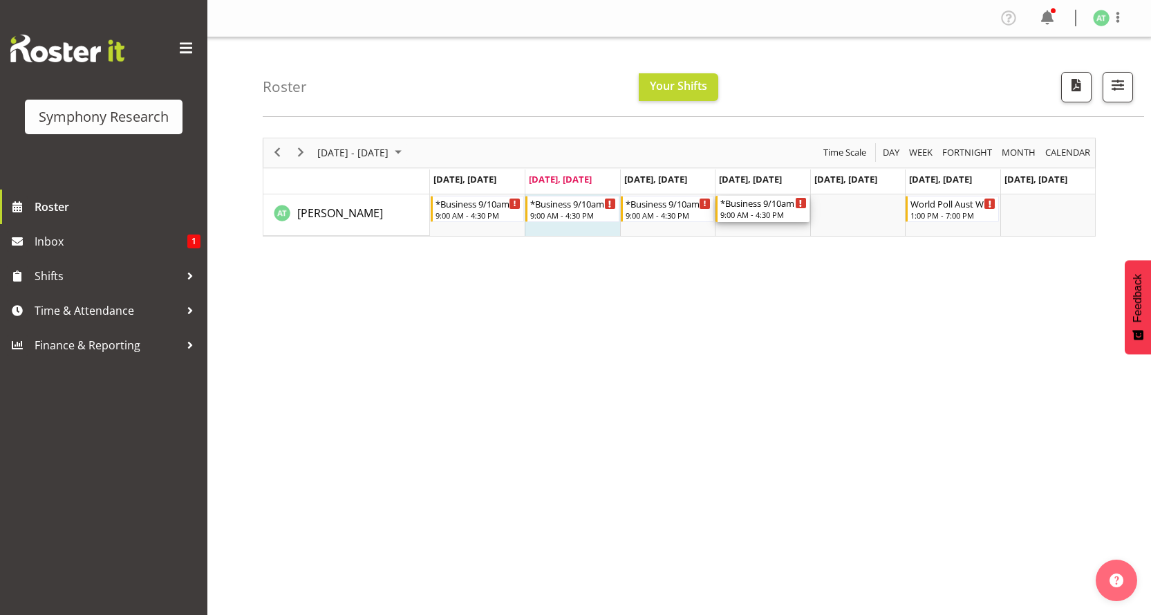
click at [749, 196] on div "*Business 9/10am ~ 4:30pm" at bounding box center [763, 203] width 86 height 14
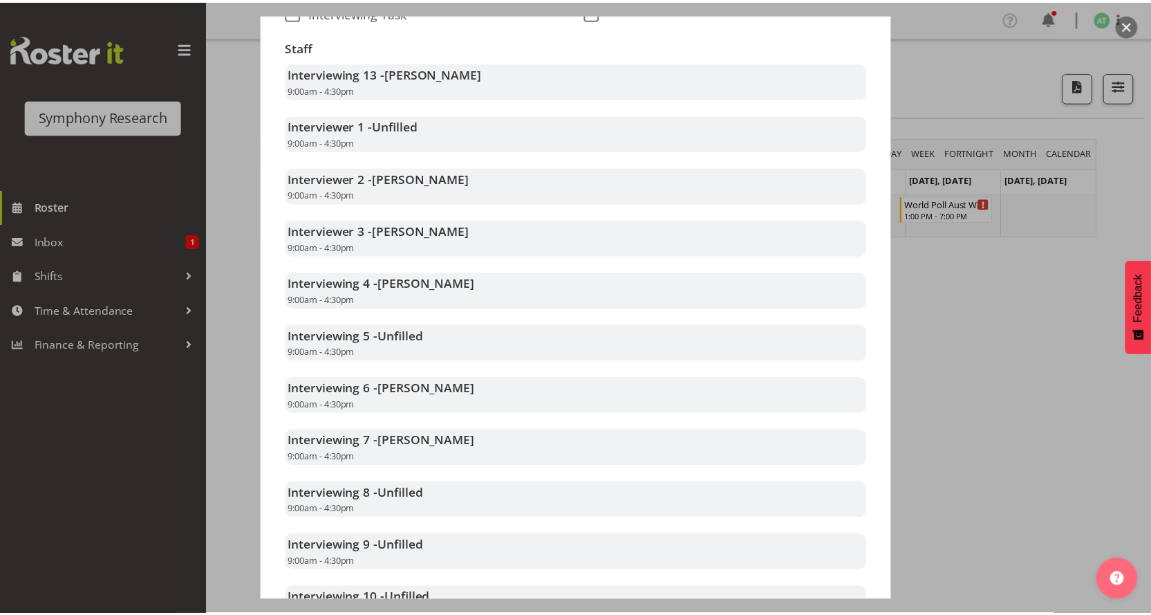
scroll to position [332, 0]
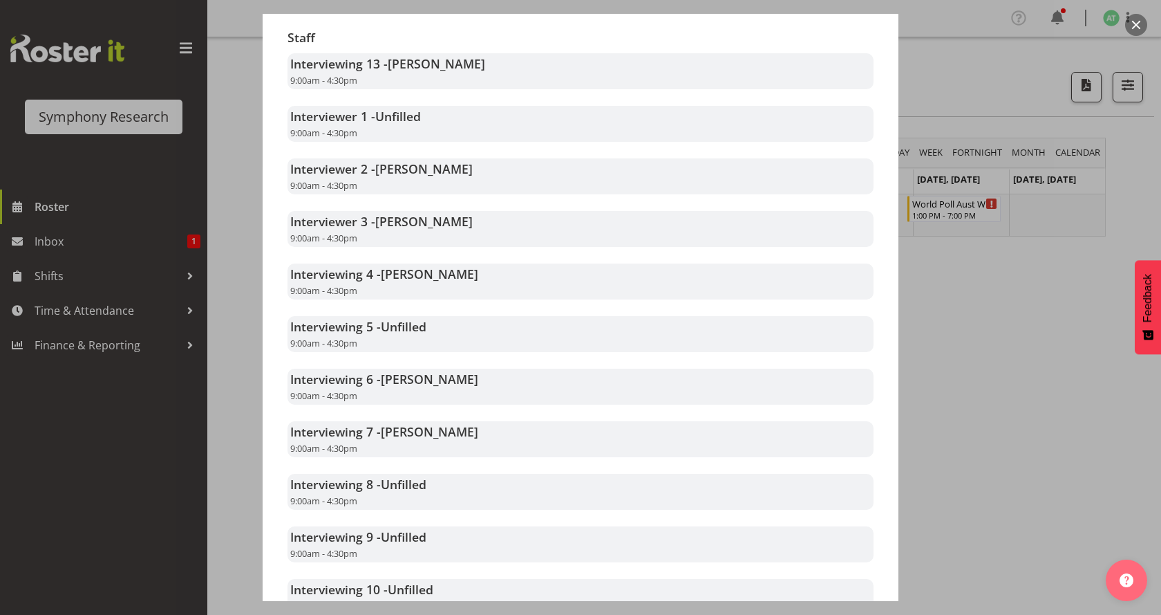
drag, startPoint x: 976, startPoint y: 373, endPoint x: 508, endPoint y: 113, distance: 535.6
click at [976, 372] on div at bounding box center [580, 307] width 1161 height 615
